Goal: Check status: Check status

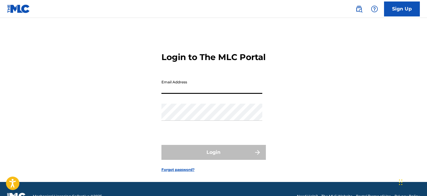
click at [173, 89] on input "Email Address" at bounding box center [211, 85] width 101 height 17
type input "[EMAIL_ADDRESS][DOMAIN_NAME]"
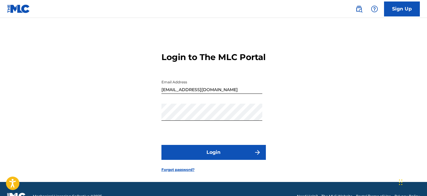
click at [233, 160] on button "Login" at bounding box center [213, 152] width 104 height 15
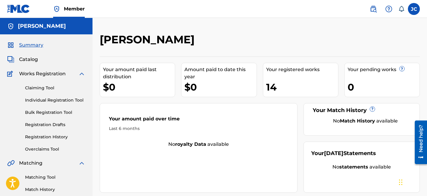
click at [53, 137] on link "Registration History" at bounding box center [55, 137] width 60 height 6
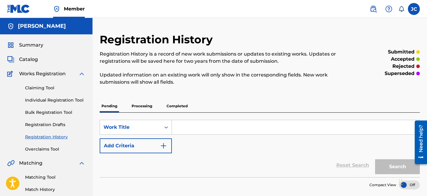
click at [140, 108] on p "Processing" at bounding box center [142, 106] width 24 height 13
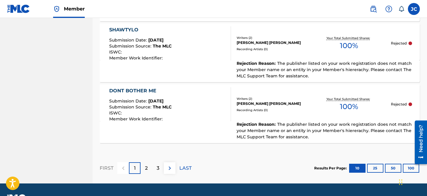
scroll to position [658, 0]
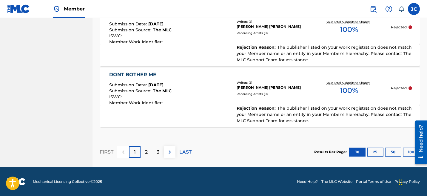
click at [374, 152] on button "25" at bounding box center [375, 151] width 16 height 9
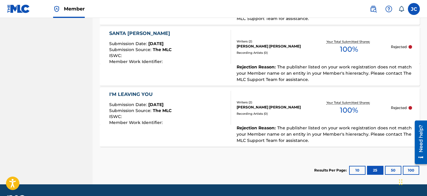
scroll to position [1325, 0]
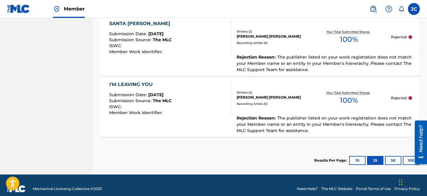
click at [385, 156] on button "50" at bounding box center [393, 160] width 16 height 9
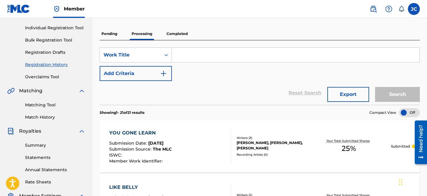
scroll to position [0, 0]
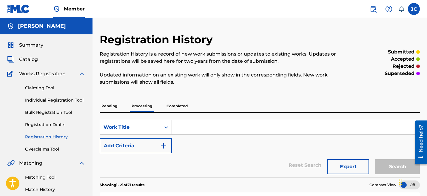
click at [167, 109] on p "Completed" at bounding box center [177, 106] width 25 height 13
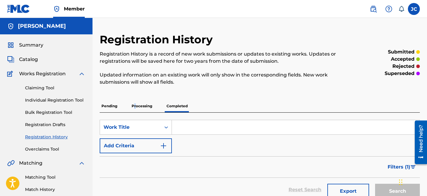
click at [135, 105] on p "Processing" at bounding box center [142, 106] width 24 height 13
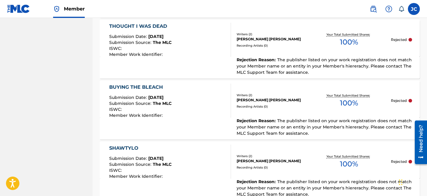
scroll to position [651, 0]
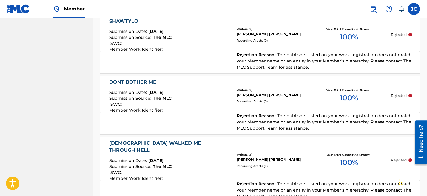
click at [206, 96] on div "DONT BOTHER ME Submission Date : [DATE] Submission Source : The MLC ISWC : Memb…" at bounding box center [170, 95] width 122 height 34
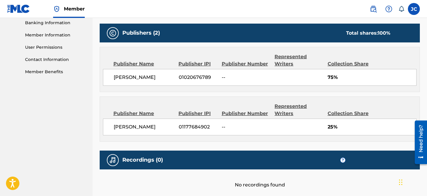
scroll to position [257, 0]
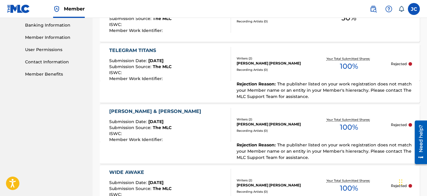
click at [226, 151] on div "Rejection Reason : The publisher listed on your work registration does not matc…" at bounding box center [260, 153] width 320 height 22
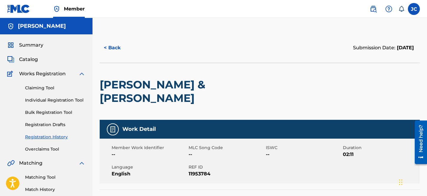
click at [119, 47] on button "< Back" at bounding box center [118, 47] width 36 height 15
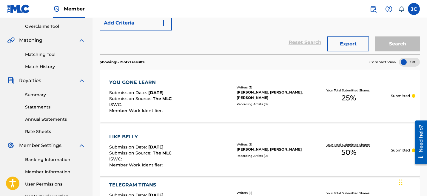
scroll to position [121, 0]
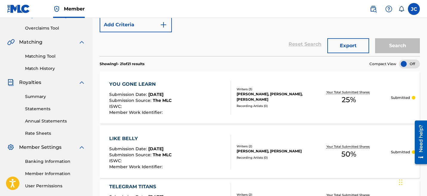
click at [146, 92] on span "Submission Date :" at bounding box center [128, 94] width 39 height 5
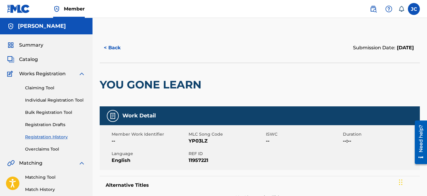
click at [117, 45] on button "< Back" at bounding box center [118, 47] width 36 height 15
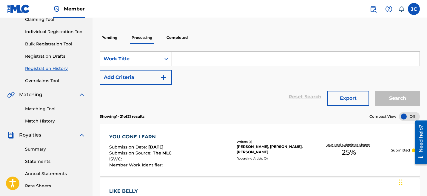
scroll to position [6, 0]
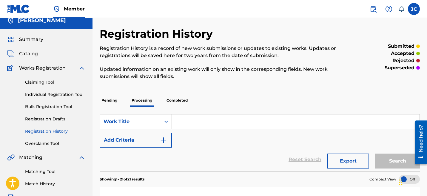
click at [170, 97] on p "Completed" at bounding box center [177, 100] width 25 height 13
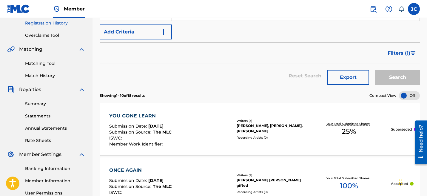
scroll to position [194, 0]
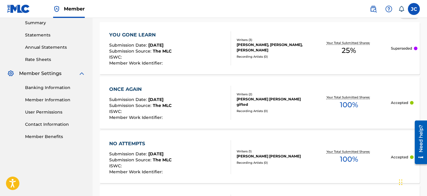
click at [163, 97] on span "[DATE]" at bounding box center [155, 99] width 15 height 5
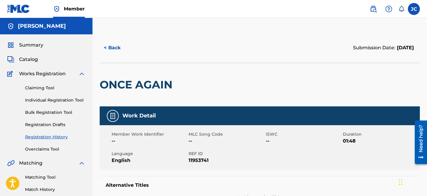
click at [114, 44] on button "< Back" at bounding box center [118, 47] width 36 height 15
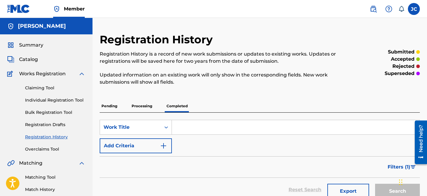
click at [24, 60] on span "Catalog" at bounding box center [28, 59] width 19 height 7
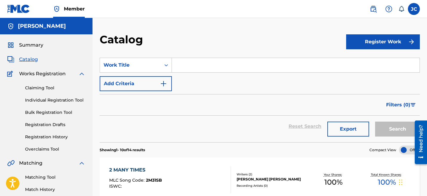
click at [83, 74] on img at bounding box center [81, 73] width 7 height 7
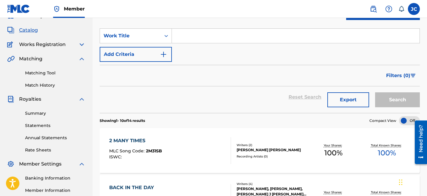
scroll to position [30, 0]
